Goal: Task Accomplishment & Management: Manage account settings

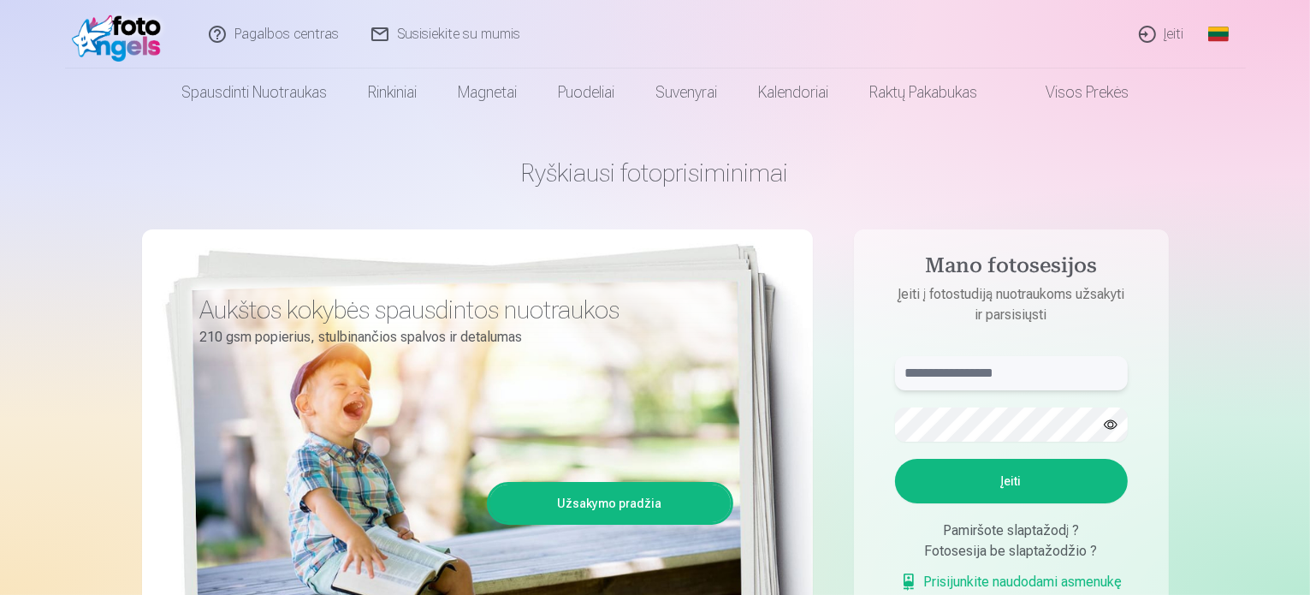
click at [933, 375] on input "text" at bounding box center [1011, 373] width 233 height 34
type input "**********"
click at [999, 482] on button "Įeiti" at bounding box center [1011, 481] width 233 height 44
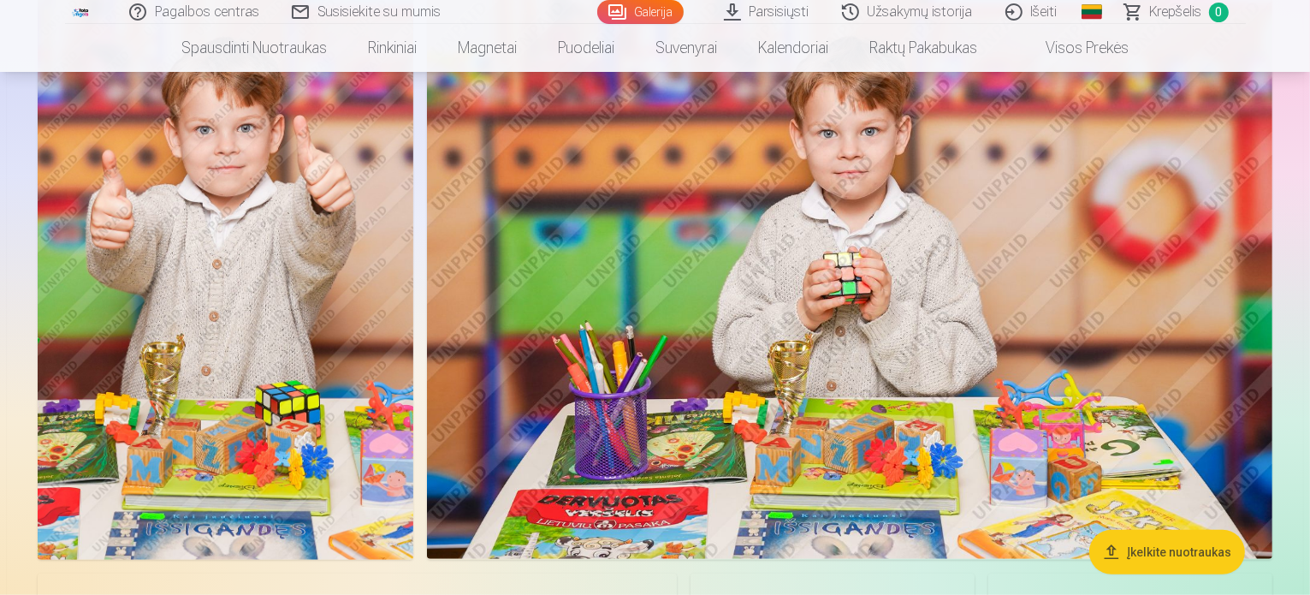
scroll to position [1369, 0]
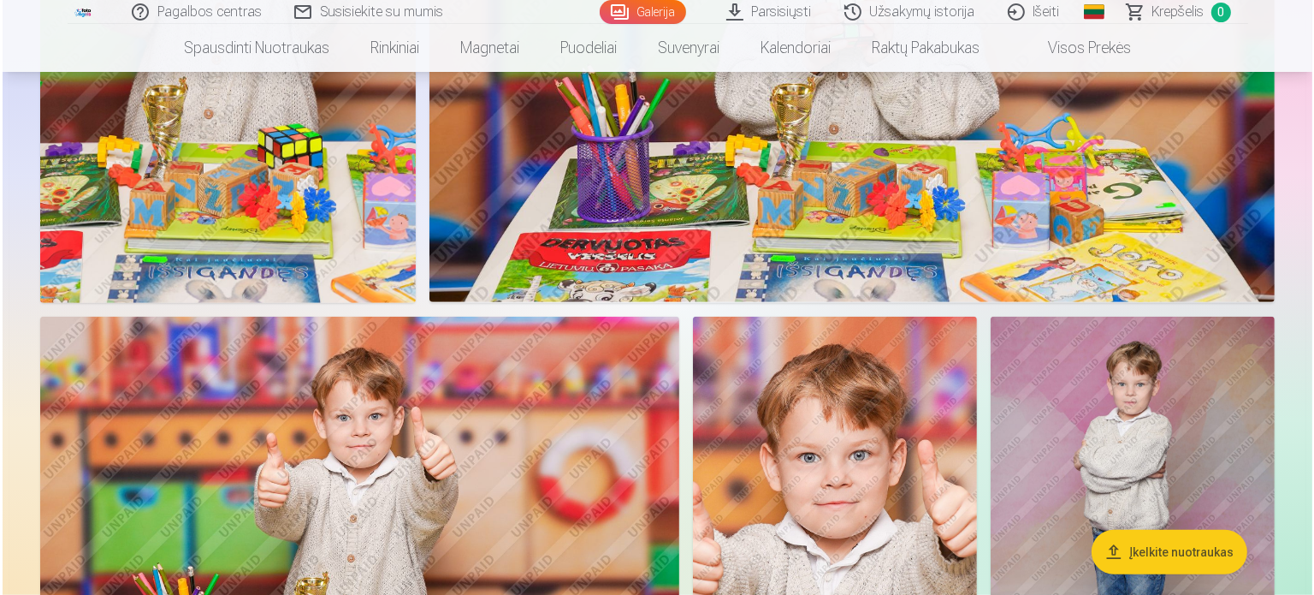
scroll to position [1371, 0]
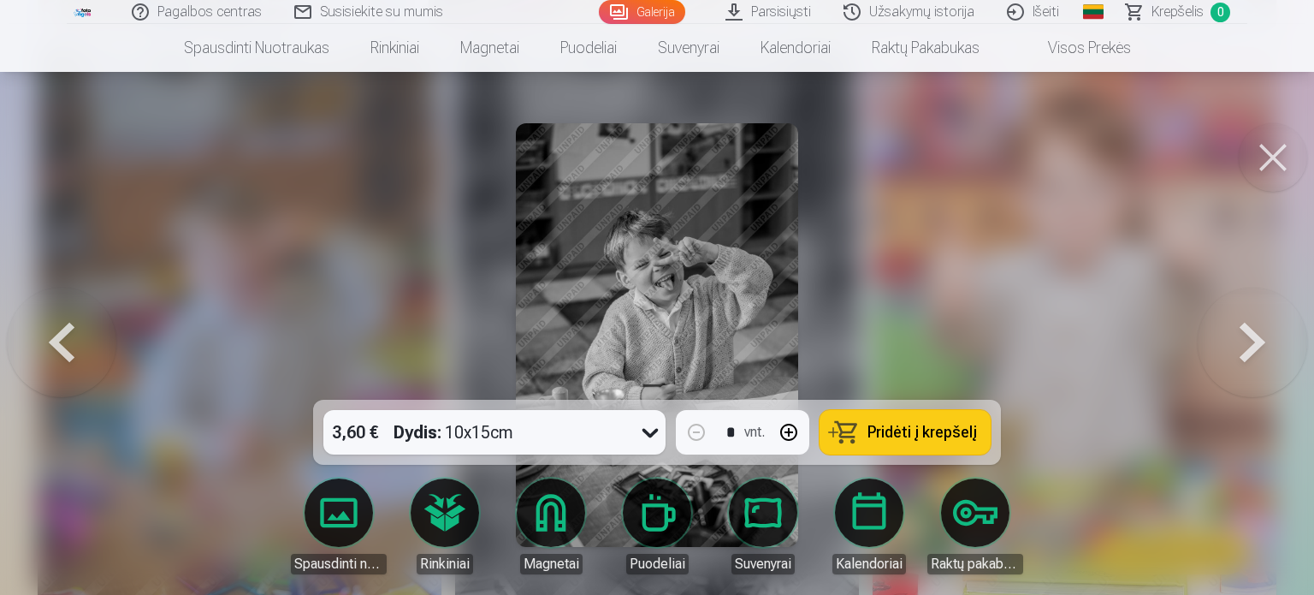
click at [1259, 158] on button at bounding box center [1273, 157] width 68 height 68
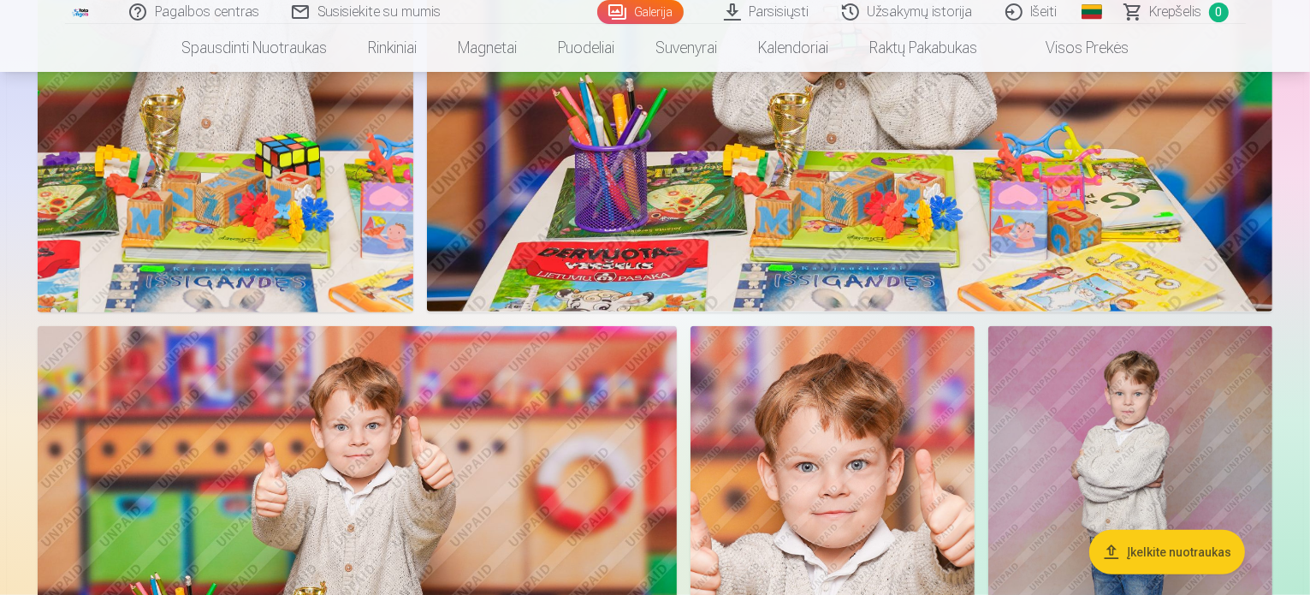
scroll to position [1369, 0]
